Goal: Task Accomplishment & Management: Use online tool/utility

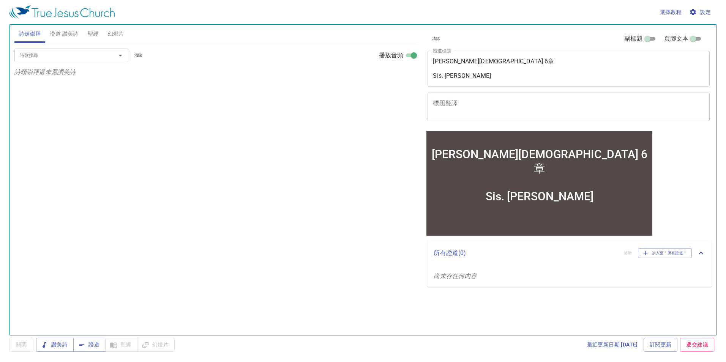
click at [462, 61] on textarea "馬可福音 6章 Sis. Yvonne" at bounding box center [568, 69] width 271 height 22
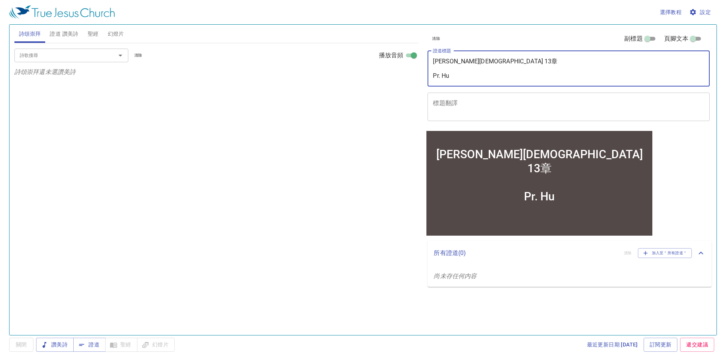
type textarea "[PERSON_NAME][DEMOGRAPHIC_DATA] 13章 Pr. Hu"
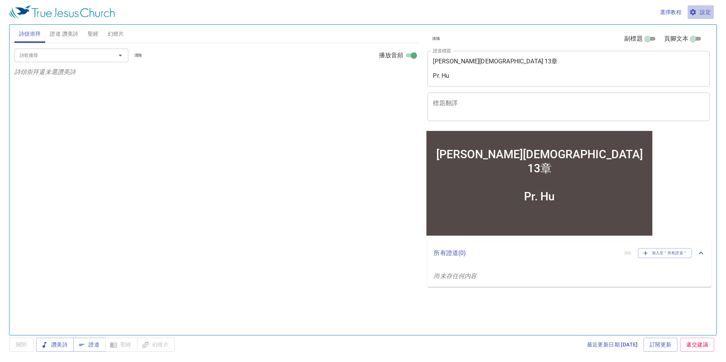
click at [706, 11] on span "設定" at bounding box center [701, 12] width 20 height 9
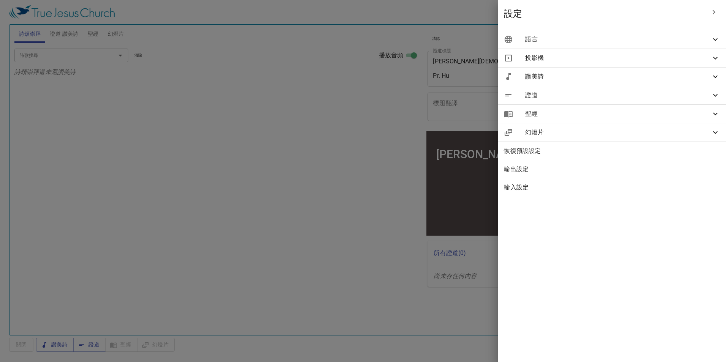
click at [712, 42] on icon at bounding box center [715, 39] width 9 height 9
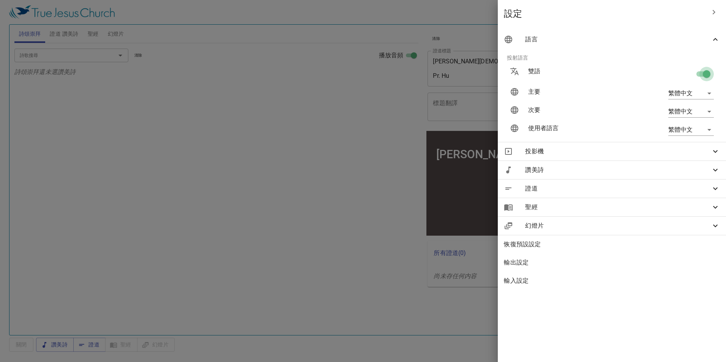
click at [706, 73] on input "checkbox" at bounding box center [706, 75] width 43 height 14
checkbox input "false"
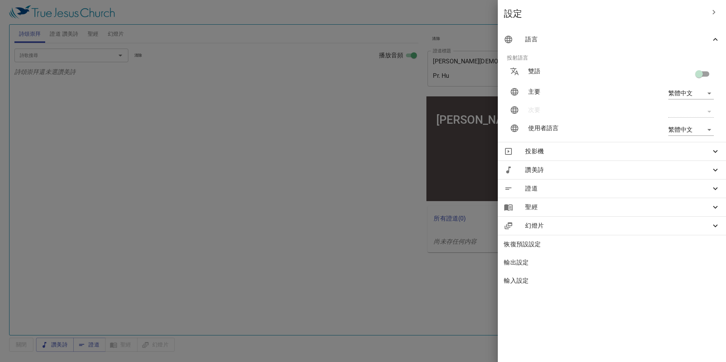
click at [201, 128] on div at bounding box center [363, 181] width 726 height 362
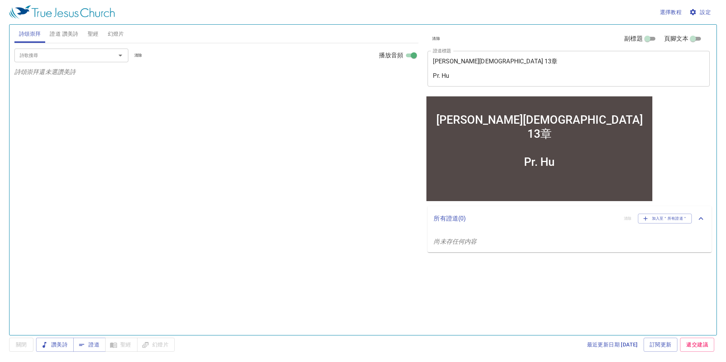
click at [96, 34] on span "聖經" at bounding box center [93, 33] width 11 height 9
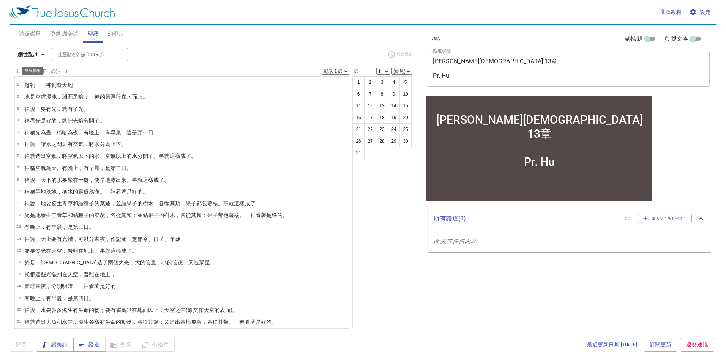
click at [32, 52] on b "創世記 1" at bounding box center [27, 54] width 21 height 9
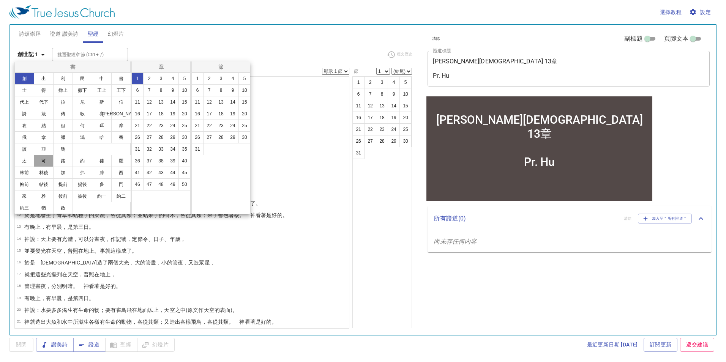
click at [49, 163] on button "可" at bounding box center [44, 161] width 20 height 12
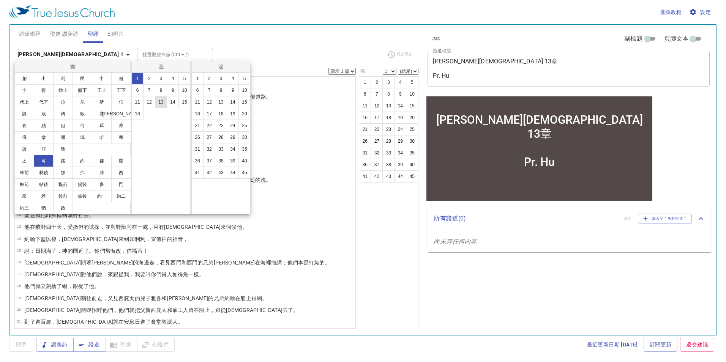
click at [163, 102] on button "13" at bounding box center [161, 102] width 12 height 12
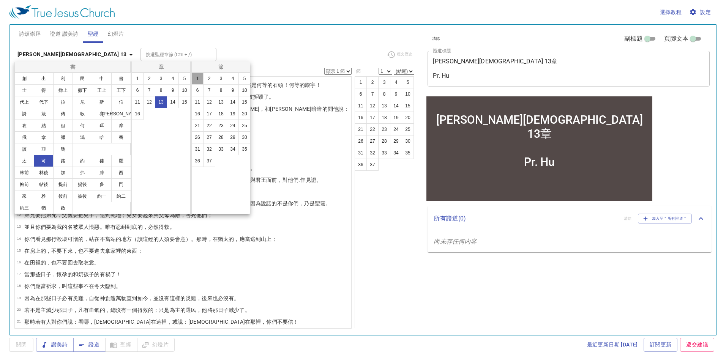
click at [200, 76] on button "1" at bounding box center [197, 79] width 12 height 12
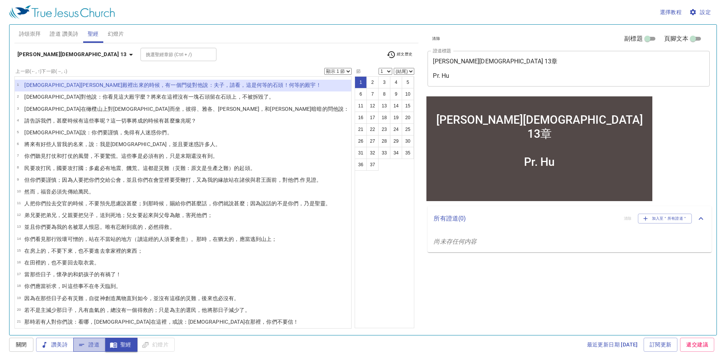
click at [95, 343] on span "證道" at bounding box center [89, 344] width 20 height 9
click at [24, 32] on span "詩頌崇拜" at bounding box center [30, 33] width 22 height 9
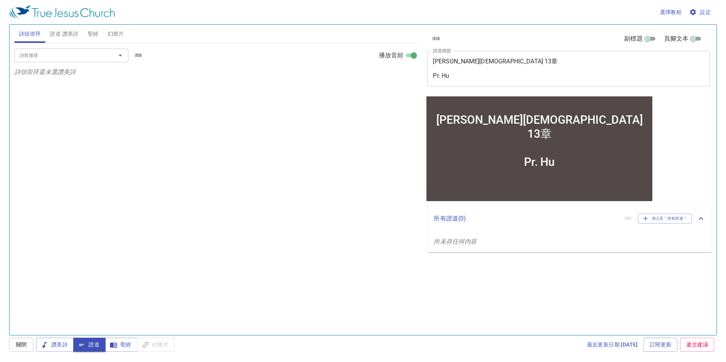
click at [118, 57] on icon "Open" at bounding box center [120, 55] width 9 height 9
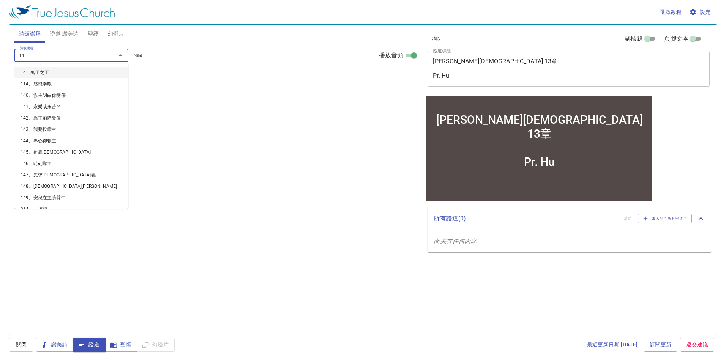
type input "140"
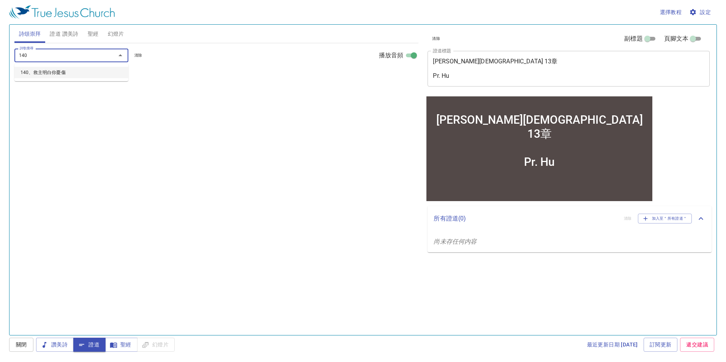
click at [109, 73] on li "140、救主明白你憂傷" at bounding box center [71, 72] width 114 height 11
select select "1"
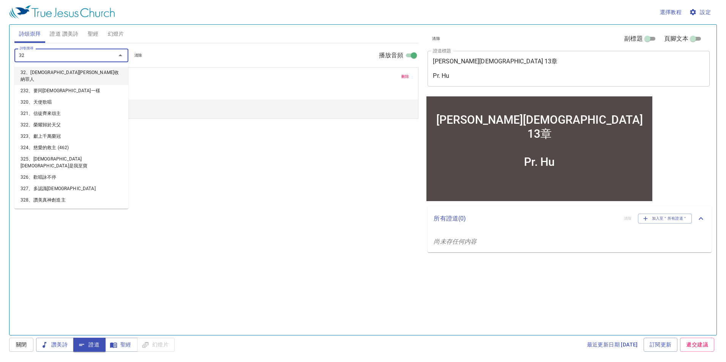
type input "322"
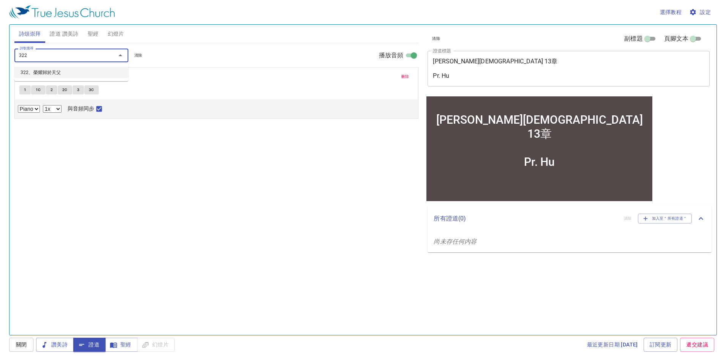
click at [109, 73] on li "322、榮耀歸於天父" at bounding box center [71, 72] width 114 height 11
select select "1"
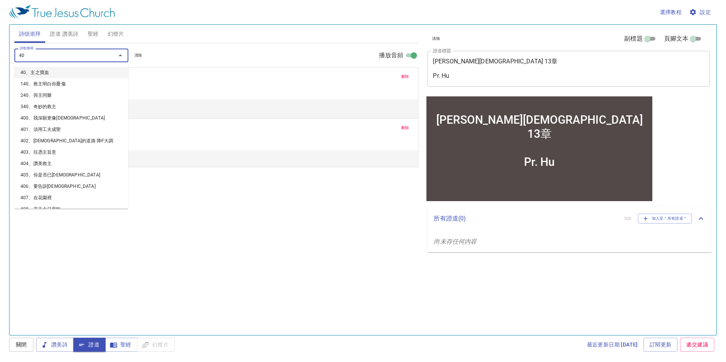
type input "407"
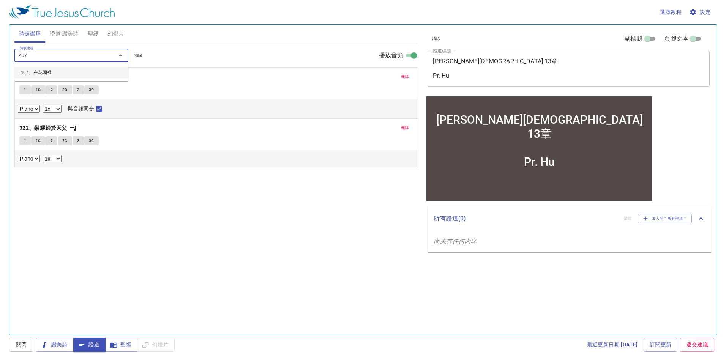
click at [109, 73] on li "407、在花園裡" at bounding box center [71, 72] width 114 height 11
select select "1"
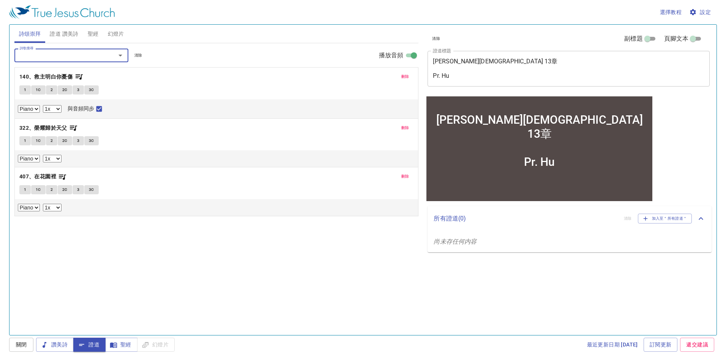
click at [26, 87] on span "1" at bounding box center [25, 90] width 2 height 7
checkbox input "false"
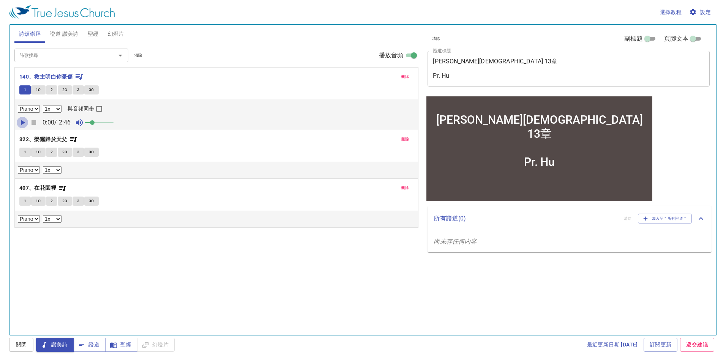
click at [24, 123] on icon "button" at bounding box center [23, 122] width 4 height 5
drag, startPoint x: 93, startPoint y: 123, endPoint x: 107, endPoint y: 123, distance: 13.3
click at [107, 123] on span at bounding box center [105, 122] width 5 height 5
click at [109, 123] on span at bounding box center [108, 122] width 5 height 5
click at [36, 91] on span "1C" at bounding box center [38, 90] width 5 height 7
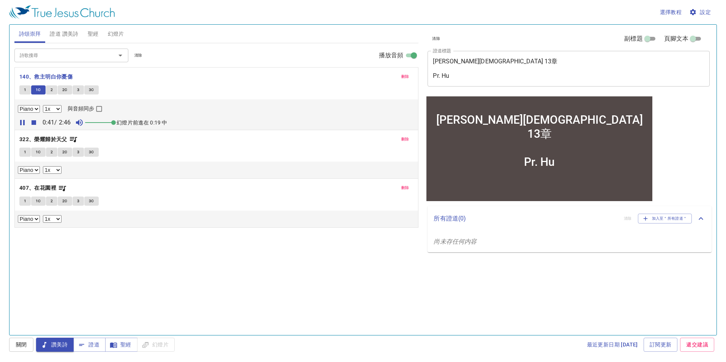
click at [116, 123] on span at bounding box center [113, 122] width 5 height 5
click at [50, 90] on span "2" at bounding box center [51, 90] width 2 height 7
click at [64, 90] on span "2C" at bounding box center [64, 90] width 5 height 7
click at [77, 90] on span "3" at bounding box center [78, 90] width 2 height 7
click at [92, 90] on span "3C" at bounding box center [91, 90] width 5 height 7
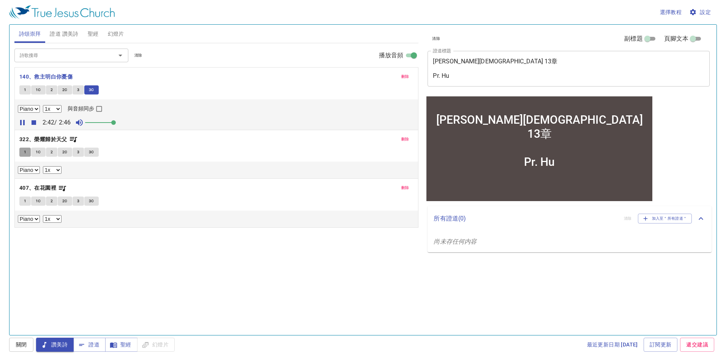
click at [25, 153] on span "1" at bounding box center [25, 152] width 2 height 7
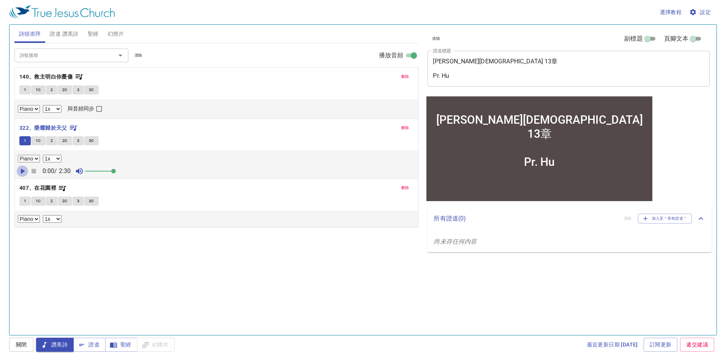
click at [20, 173] on icon "button" at bounding box center [22, 171] width 9 height 9
click at [38, 142] on span "1C" at bounding box center [38, 140] width 5 height 7
click at [52, 141] on span "2" at bounding box center [51, 140] width 2 height 7
click at [63, 140] on span "2C" at bounding box center [64, 140] width 5 height 7
click at [77, 141] on span "3" at bounding box center [78, 140] width 2 height 7
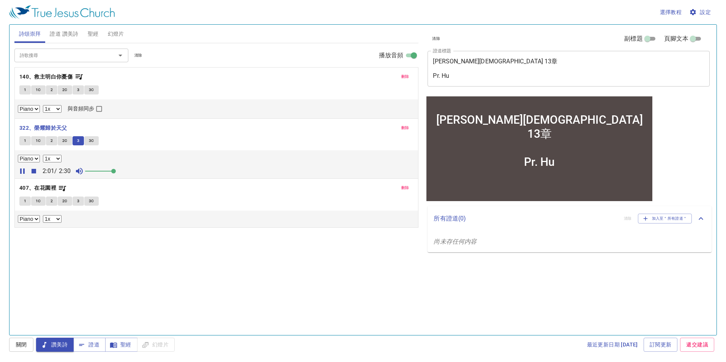
click at [90, 141] on span "3C" at bounding box center [91, 140] width 5 height 7
click at [25, 202] on span "1" at bounding box center [25, 201] width 2 height 7
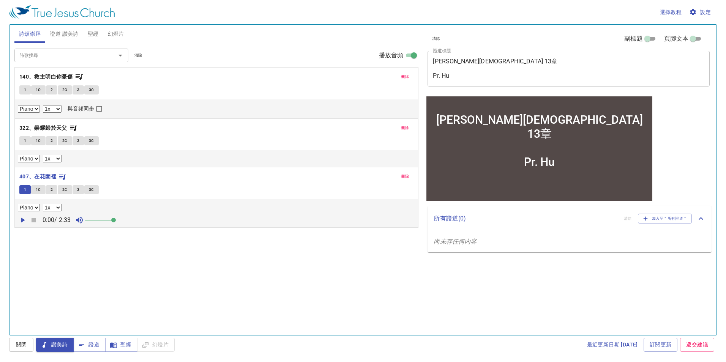
click at [20, 219] on icon "button" at bounding box center [22, 220] width 9 height 9
drag, startPoint x: 114, startPoint y: 222, endPoint x: 106, endPoint y: 225, distance: 7.9
click at [106, 222] on span at bounding box center [105, 220] width 5 height 5
click at [35, 190] on button "1C" at bounding box center [38, 189] width 14 height 9
click at [66, 192] on span "2C" at bounding box center [64, 189] width 5 height 7
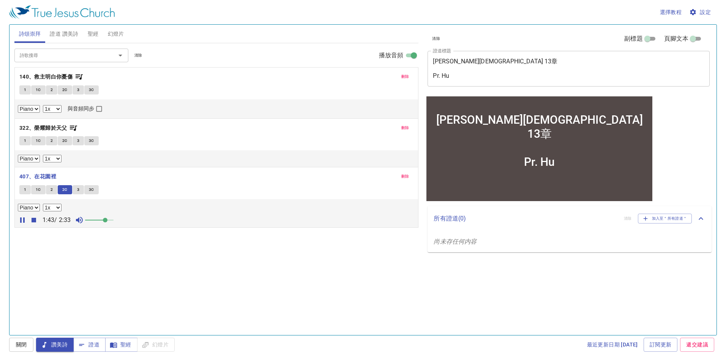
click at [22, 222] on icon "button" at bounding box center [22, 220] width 9 height 9
click at [121, 347] on span "聖經" at bounding box center [121, 344] width 20 height 9
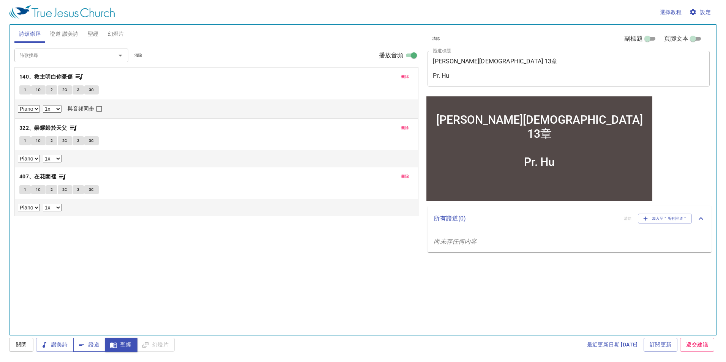
click at [91, 347] on span "證道" at bounding box center [89, 344] width 20 height 9
click at [405, 74] on span "刪除" at bounding box center [405, 76] width 8 height 7
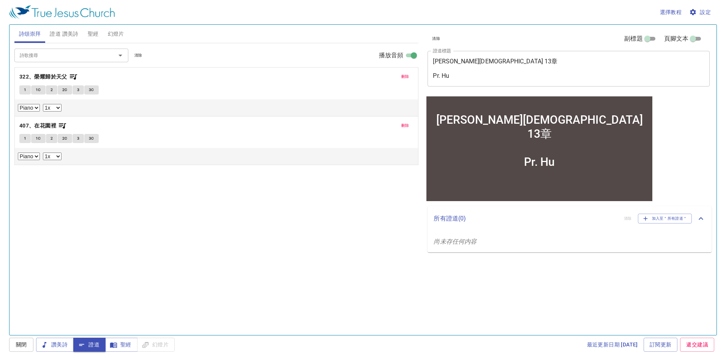
click at [407, 125] on span "刪除" at bounding box center [405, 125] width 8 height 7
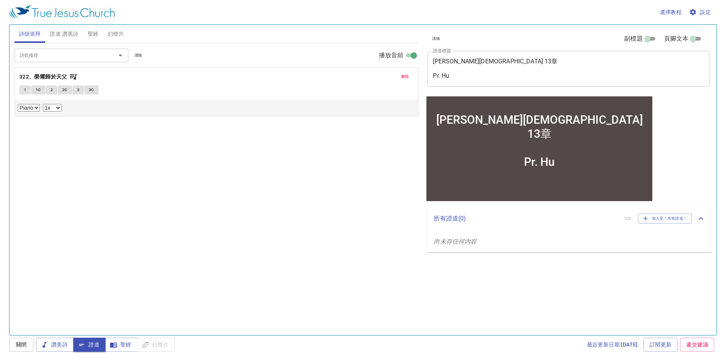
click at [407, 75] on span "刪除" at bounding box center [405, 76] width 8 height 7
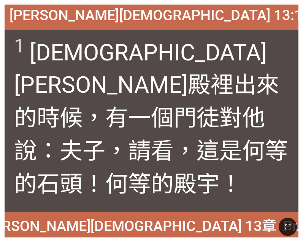
drag, startPoint x: 286, startPoint y: 224, endPoint x: 482, endPoint y: 291, distance: 207.0
click at [286, 224] on icon "button" at bounding box center [287, 226] width 5 height 5
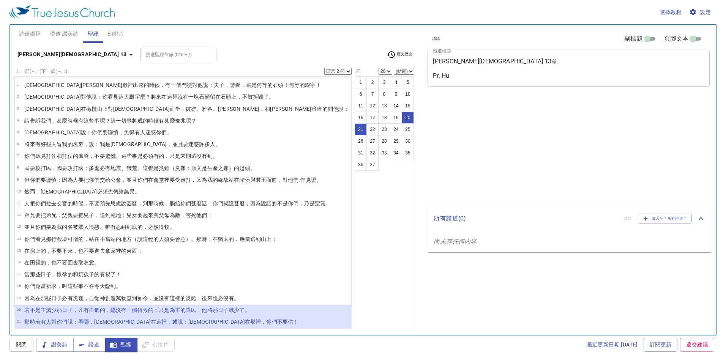
select select "2"
select select "20"
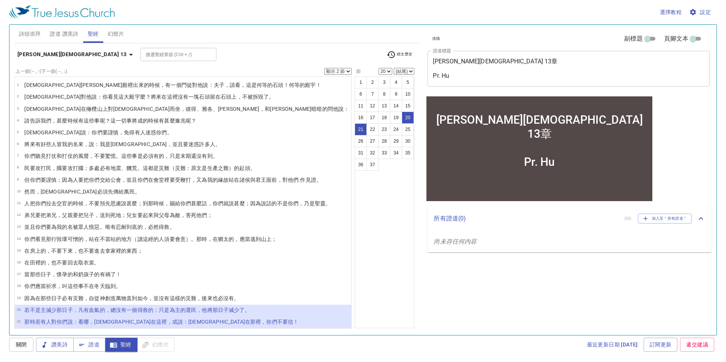
scroll to position [155, 0]
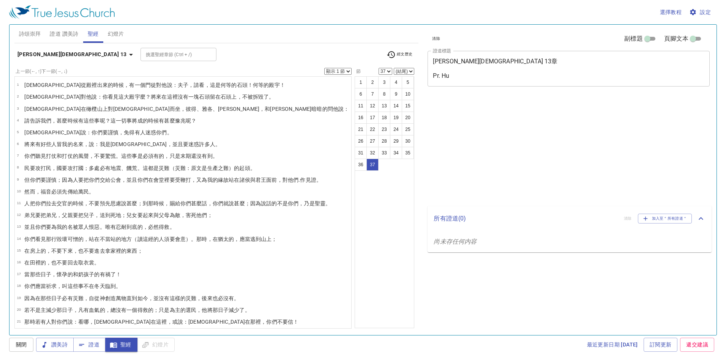
select select "37"
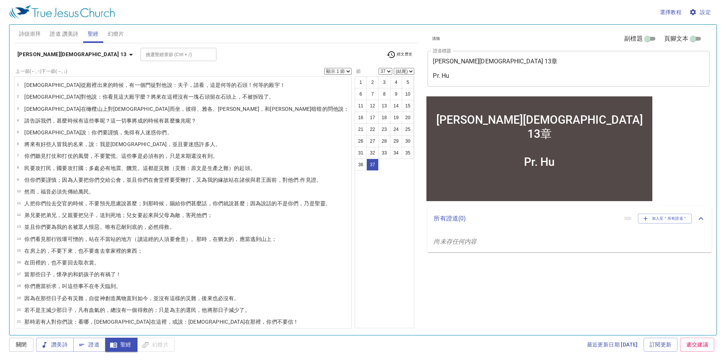
scroll to position [192, 0]
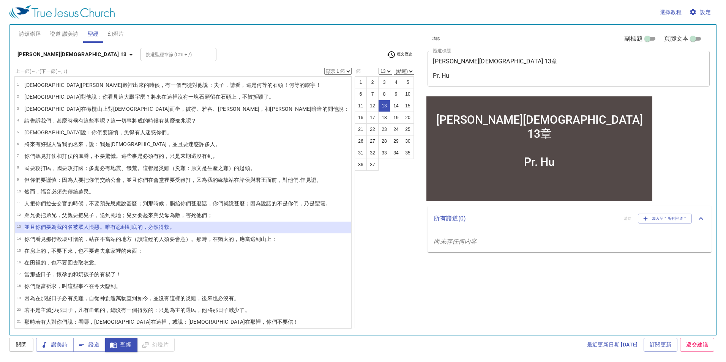
scroll to position [2, 0]
click at [371, 280] on div "1 2 3 4 5 6 7 8 9 10 11 12 13 14 15 16 17 18 19 20 21 22 23 24 25 26 27 28 29 3…" at bounding box center [385, 202] width 60 height 252
click at [425, 301] on div "清除 副標題 頁腳文本 證道標題 馬可福音 13章 Pr. Hu x 證道標題 副標題 x 副標題 頁腳文本 頁腳文本 所有證道 ( 0 ) 清除 加入至＂所…" at bounding box center [567, 177] width 293 height 311
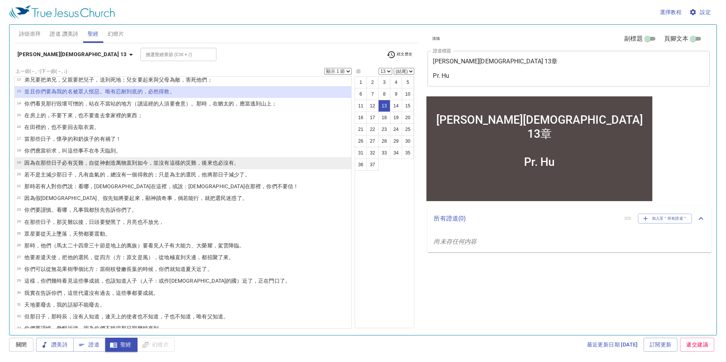
scroll to position [191, 0]
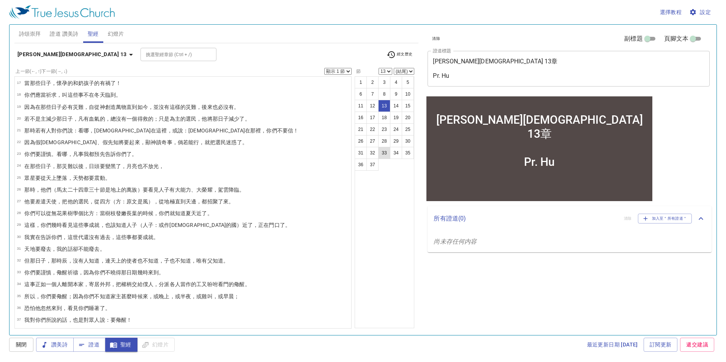
click at [378, 153] on button "33" at bounding box center [384, 153] width 12 height 12
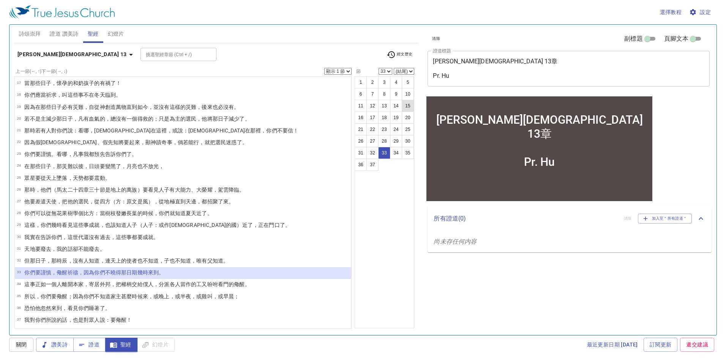
click at [402, 106] on button "15" at bounding box center [408, 106] width 12 height 12
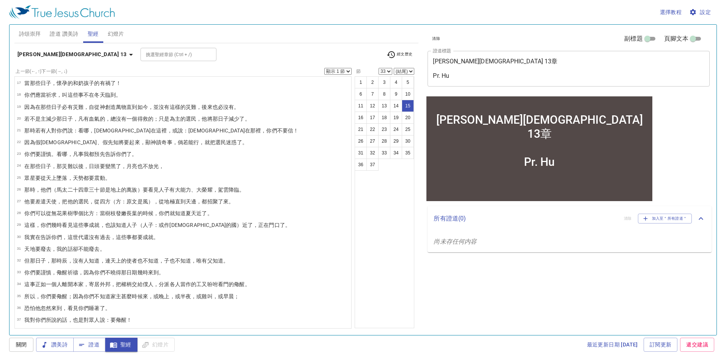
select select "15"
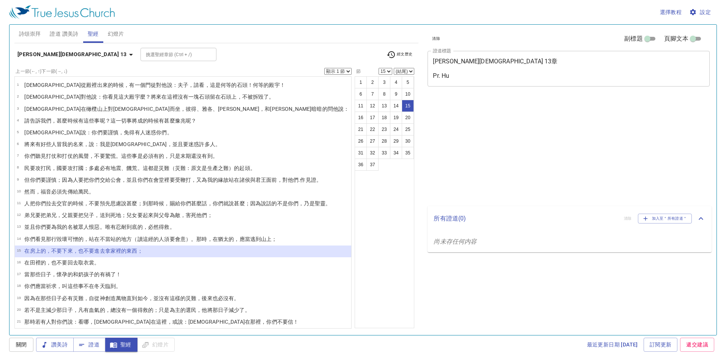
select select "15"
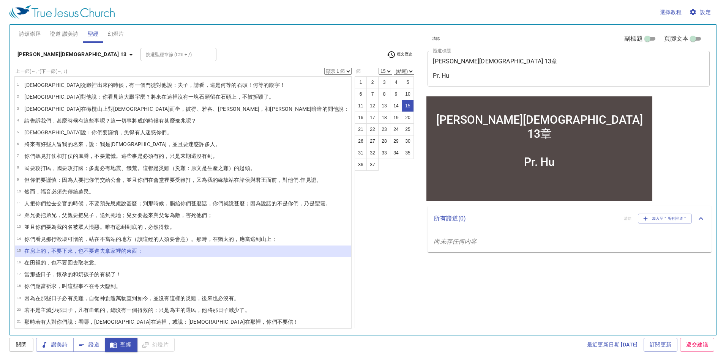
scroll to position [49, 0]
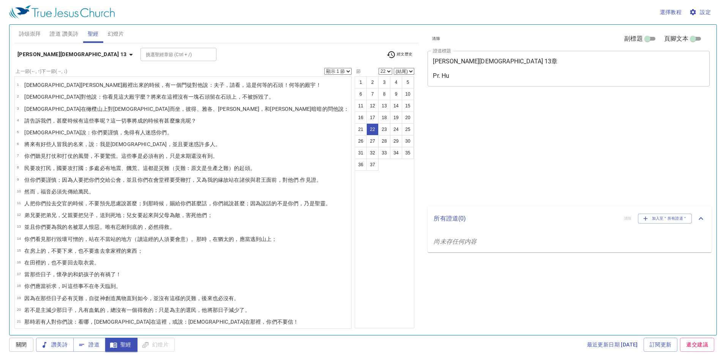
select select "22"
select select "31"
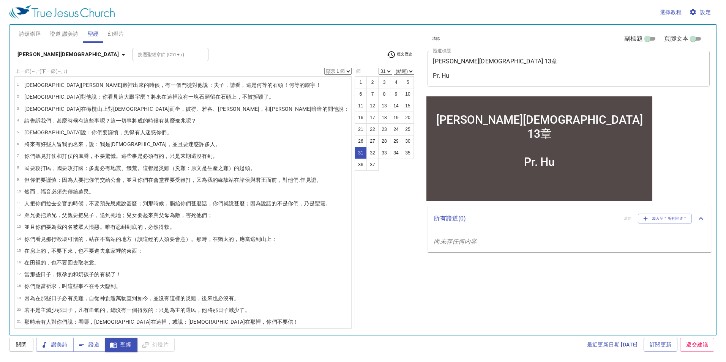
scroll to position [192, 0]
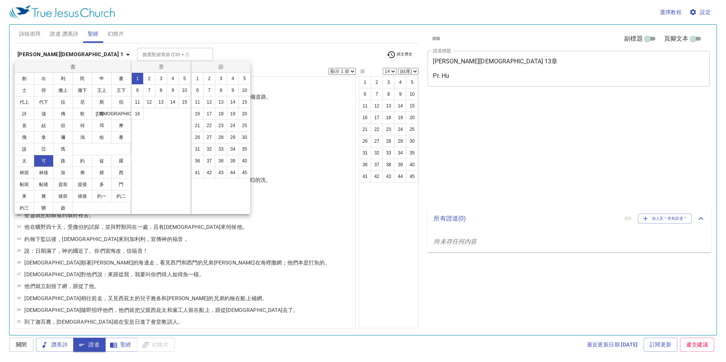
select select "14"
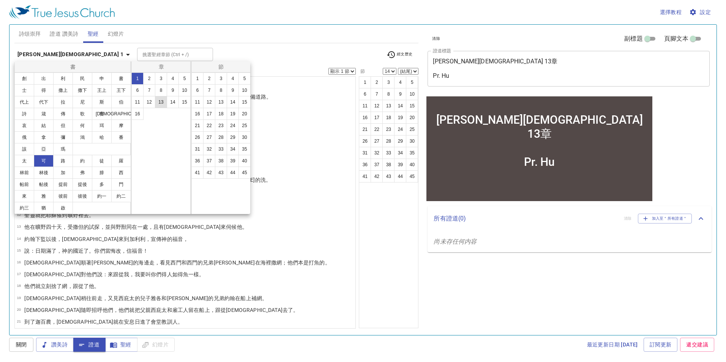
click at [160, 103] on button "13" at bounding box center [161, 102] width 12 height 12
click at [161, 102] on button "13" at bounding box center [161, 102] width 12 height 12
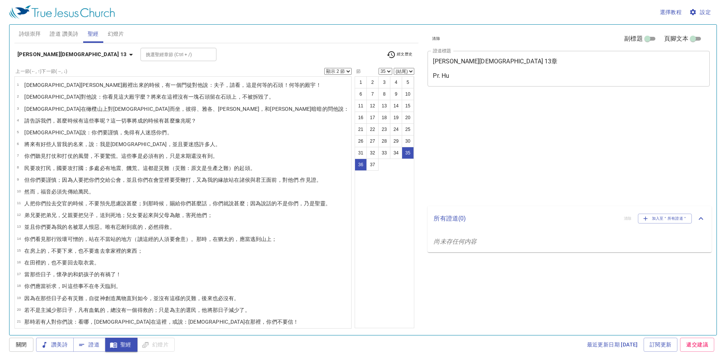
select select "2"
select select "35"
select select "2"
select select "22"
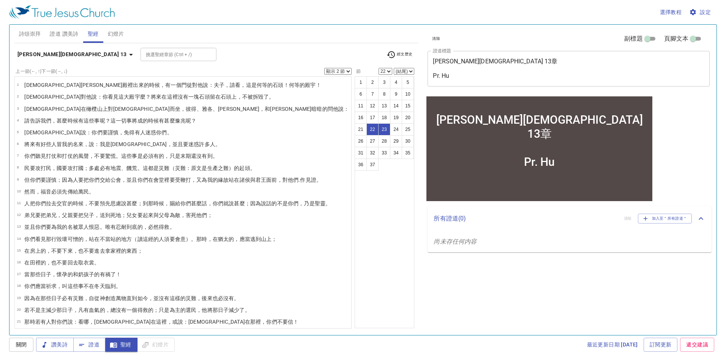
scroll to position [49, 0]
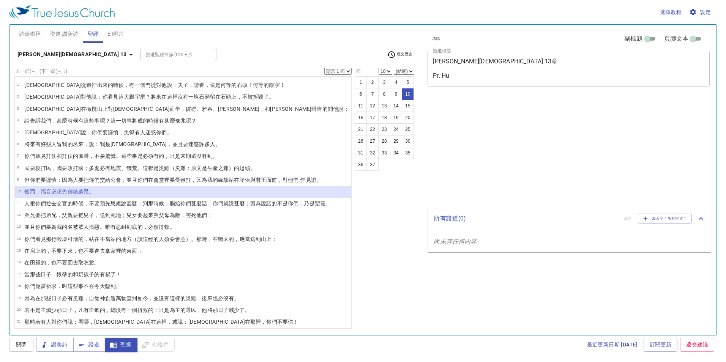
select select "10"
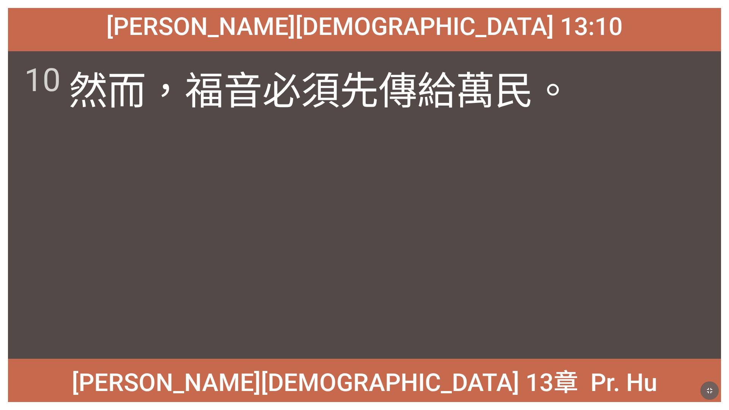
click at [707, 387] on icon "button" at bounding box center [709, 390] width 9 height 9
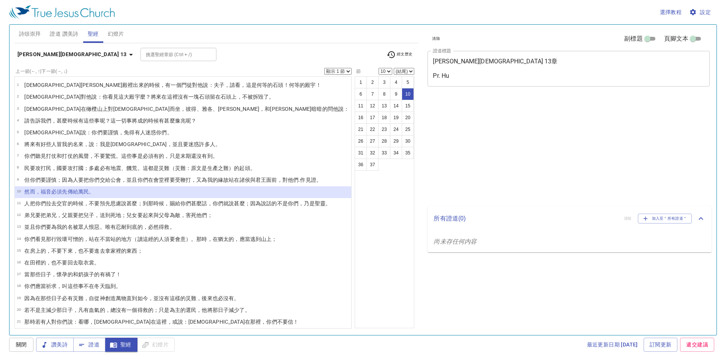
select select "10"
